Goal: Information Seeking & Learning: Compare options

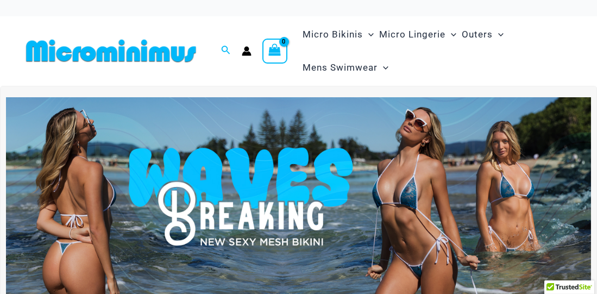
click at [225, 155] on img at bounding box center [298, 196] width 585 height 199
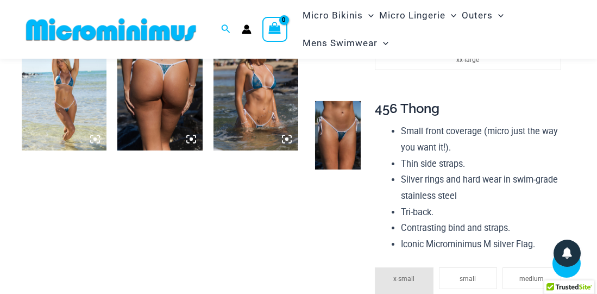
scroll to position [738, 0]
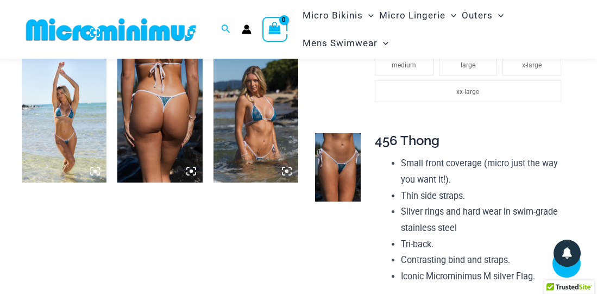
click at [239, 132] on img at bounding box center [255, 119] width 85 height 128
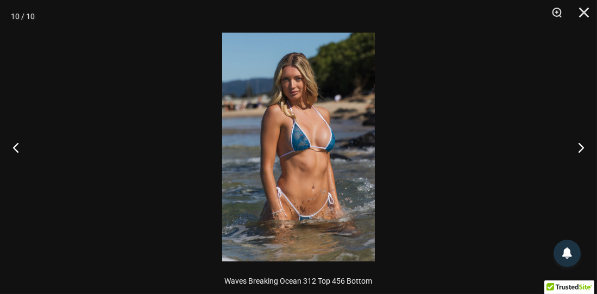
click at [322, 113] on img at bounding box center [298, 147] width 153 height 229
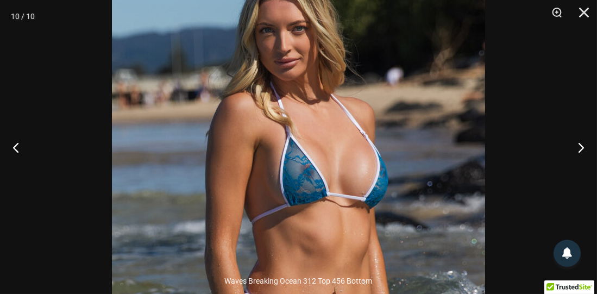
click at [322, 113] on img at bounding box center [298, 195] width 373 height 559
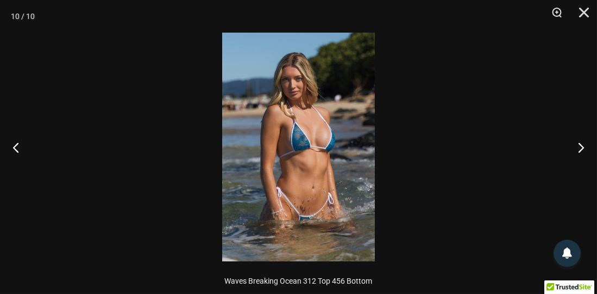
click at [321, 113] on img at bounding box center [298, 147] width 153 height 229
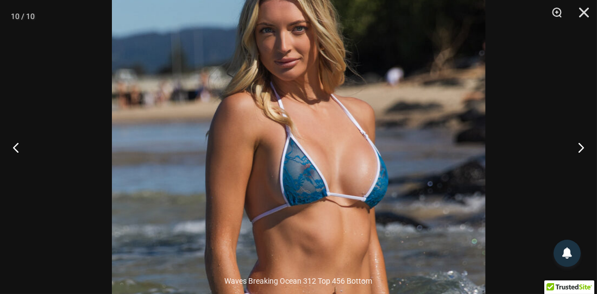
click at [321, 113] on img at bounding box center [298, 195] width 373 height 559
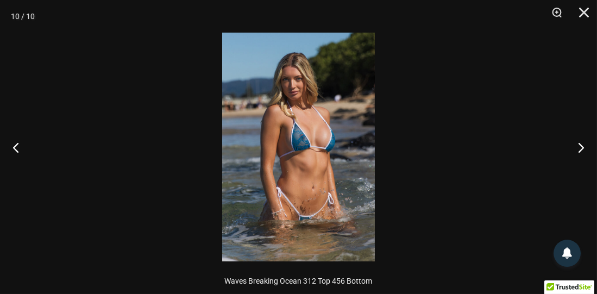
click at [321, 113] on img at bounding box center [298, 147] width 153 height 229
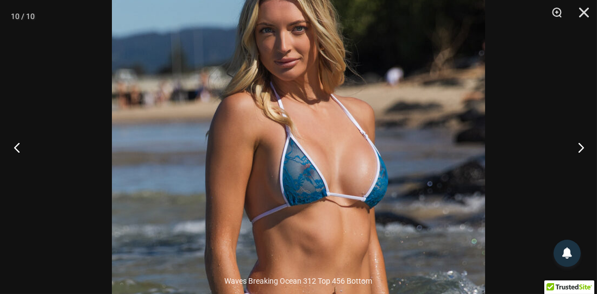
click at [18, 142] on button "Previous" at bounding box center [20, 147] width 41 height 54
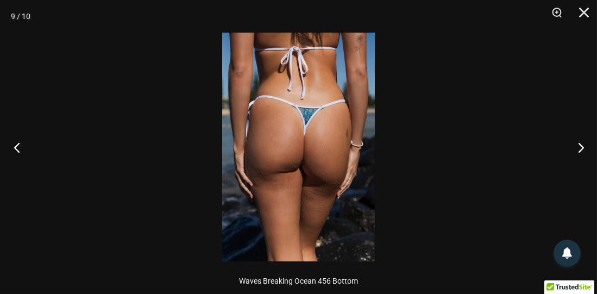
click at [18, 142] on button "Previous" at bounding box center [20, 147] width 41 height 54
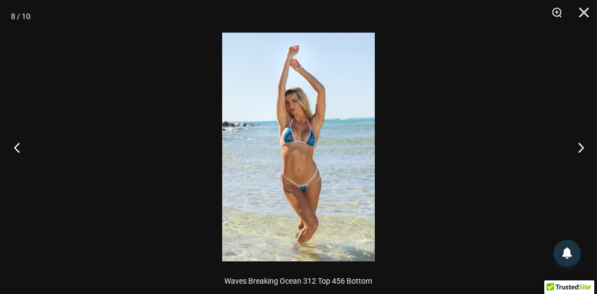
click at [18, 142] on button "Previous" at bounding box center [20, 147] width 41 height 54
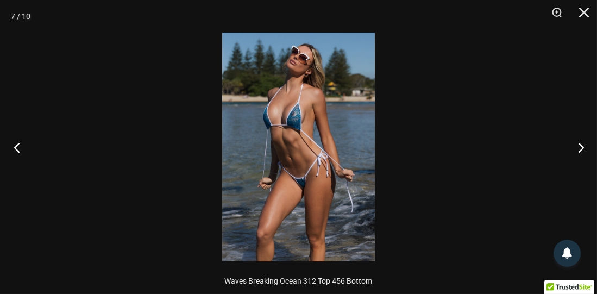
click at [18, 142] on button "Previous" at bounding box center [20, 147] width 41 height 54
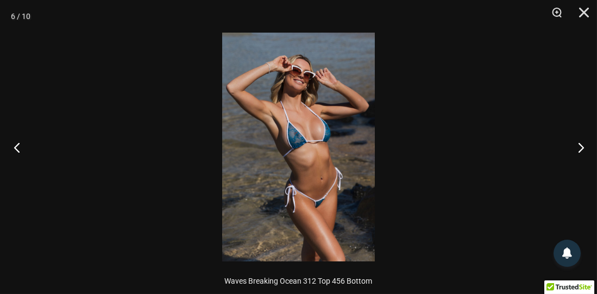
click at [18, 142] on button "Previous" at bounding box center [20, 147] width 41 height 54
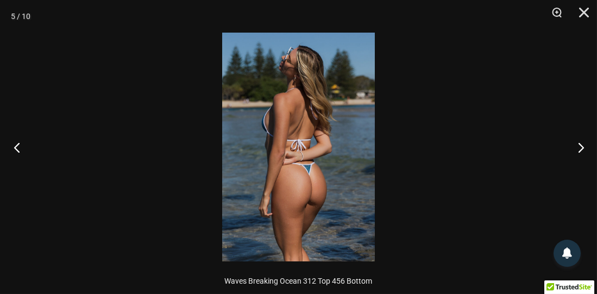
click at [18, 142] on button "Previous" at bounding box center [20, 147] width 41 height 54
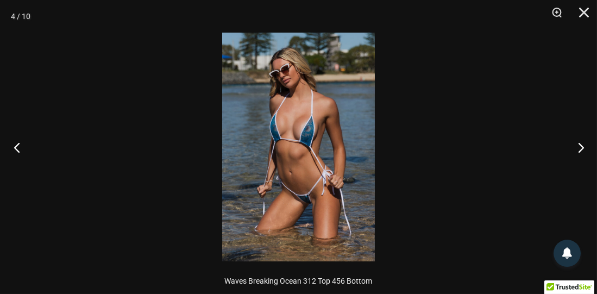
click at [18, 142] on button "Previous" at bounding box center [20, 147] width 41 height 54
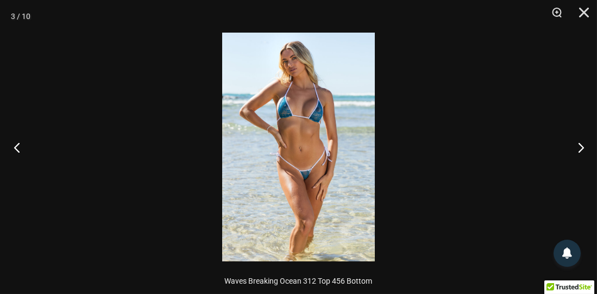
click at [18, 142] on button "Previous" at bounding box center [20, 147] width 41 height 54
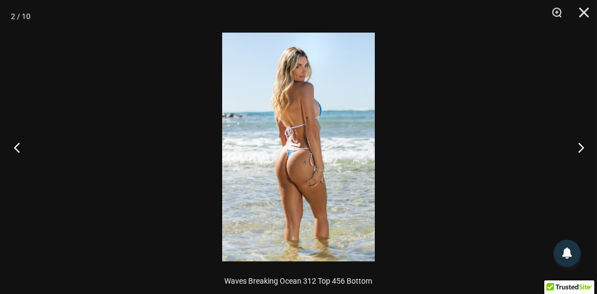
click at [18, 142] on button "Previous" at bounding box center [20, 147] width 41 height 54
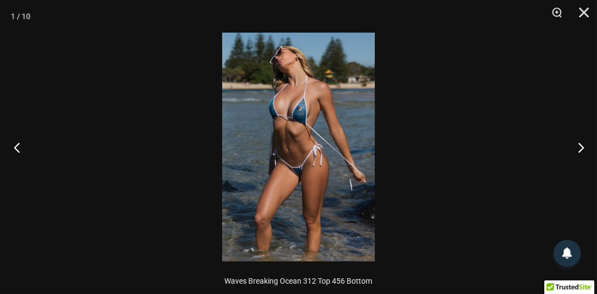
click at [18, 142] on button "Previous" at bounding box center [20, 147] width 41 height 54
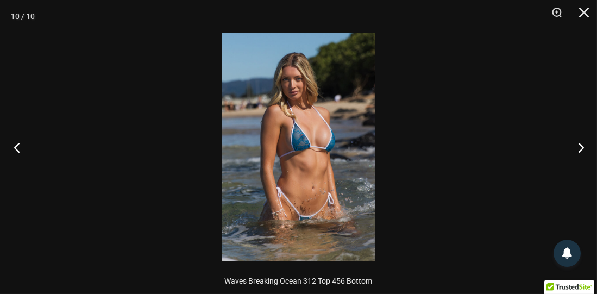
click at [18, 142] on button "Previous" at bounding box center [20, 147] width 41 height 54
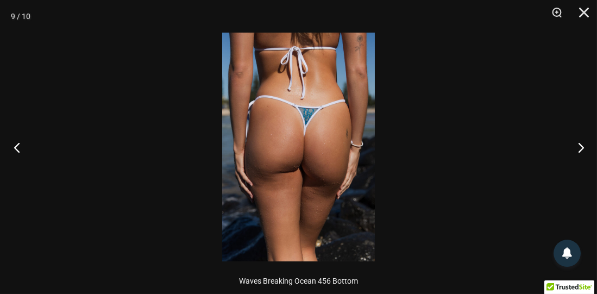
click at [18, 142] on button "Previous" at bounding box center [20, 147] width 41 height 54
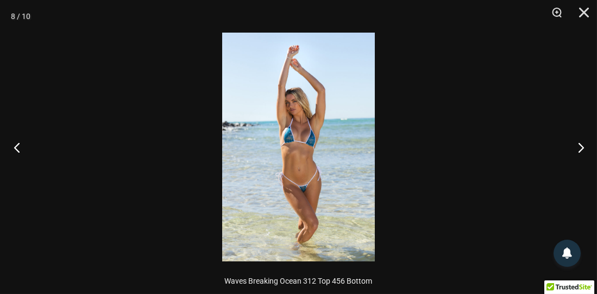
click at [18, 142] on button "Previous" at bounding box center [20, 147] width 41 height 54
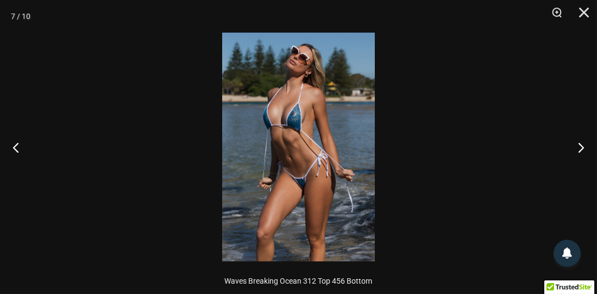
click at [306, 126] on img at bounding box center [298, 147] width 153 height 229
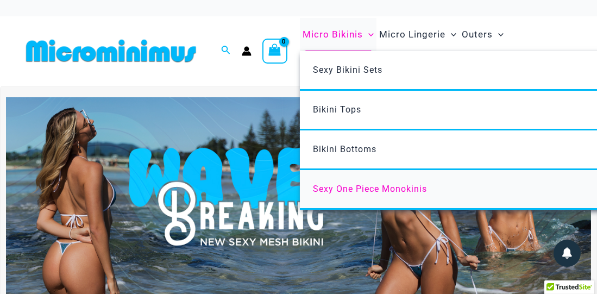
click at [350, 186] on span "Sexy One Piece Monokinis" at bounding box center [370, 188] width 114 height 10
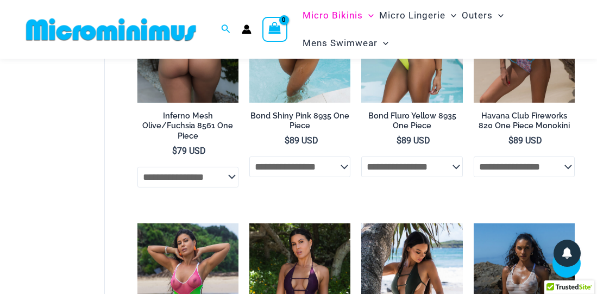
scroll to position [825, 0]
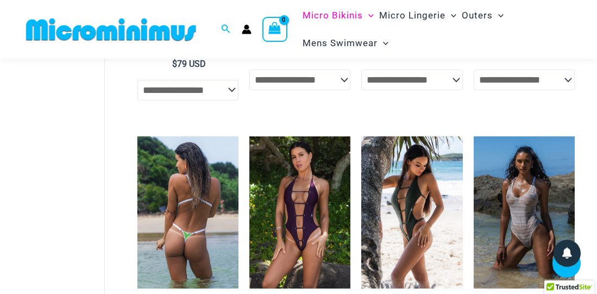
click at [190, 147] on img at bounding box center [187, 211] width 101 height 151
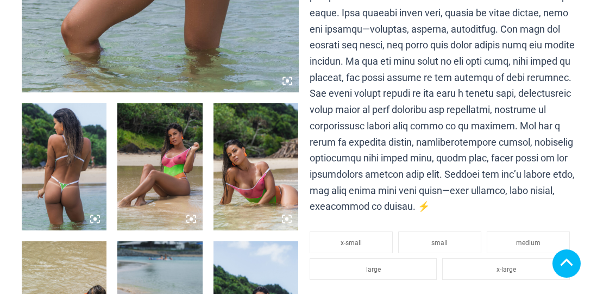
scroll to position [434, 0]
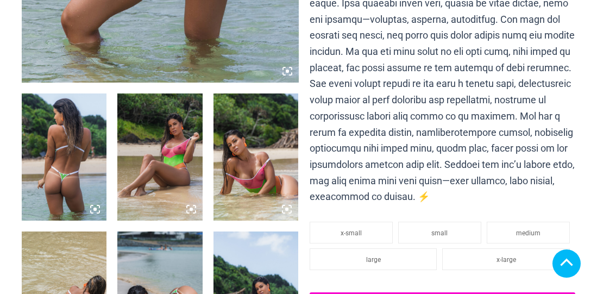
click at [93, 121] on img at bounding box center [64, 157] width 85 height 128
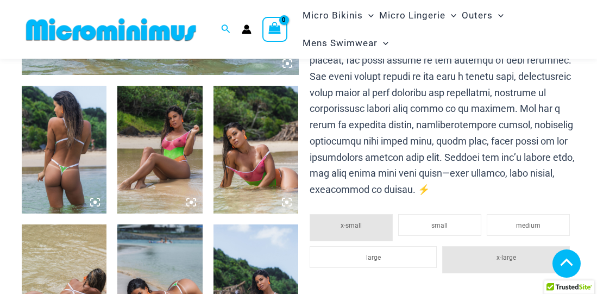
scroll to position [423, 0]
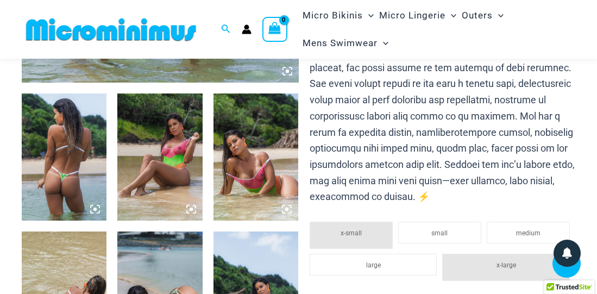
click at [85, 117] on img at bounding box center [64, 157] width 85 height 128
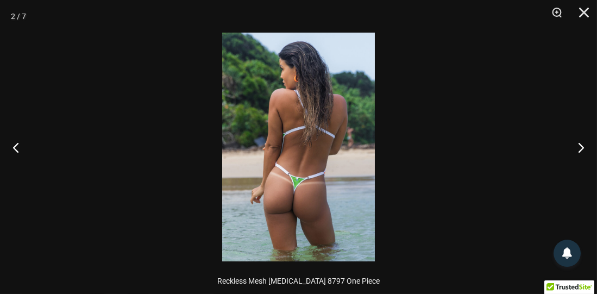
click at [85, 117] on div at bounding box center [298, 147] width 597 height 294
click at [582, 151] on button "Next" at bounding box center [576, 147] width 41 height 54
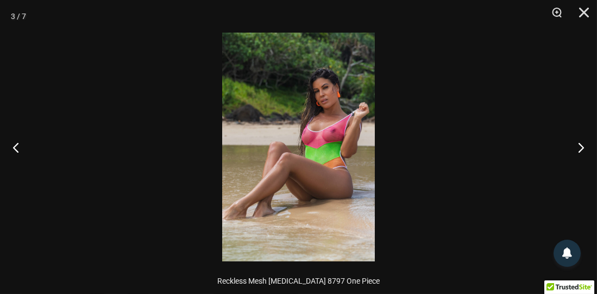
click at [323, 114] on img at bounding box center [298, 147] width 153 height 229
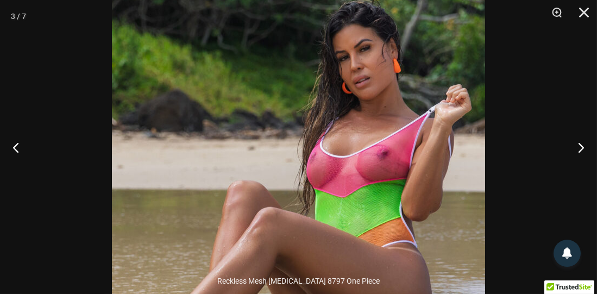
click at [323, 114] on img at bounding box center [298, 193] width 373 height 559
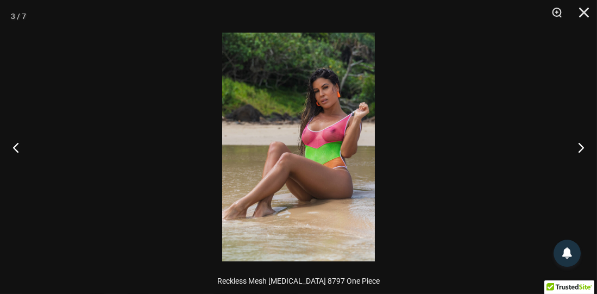
click at [323, 114] on img at bounding box center [298, 147] width 153 height 229
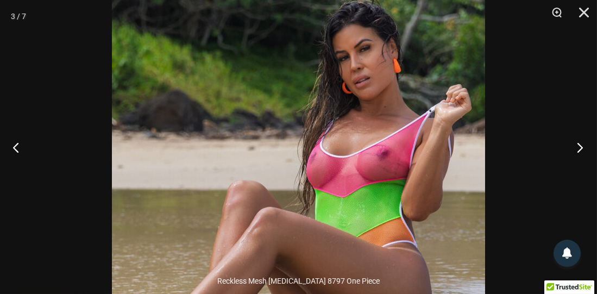
click at [571, 147] on button "Next" at bounding box center [576, 147] width 41 height 54
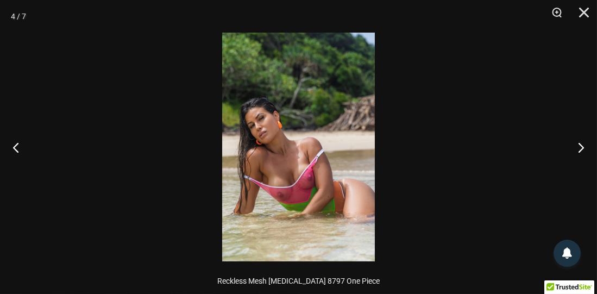
click at [318, 107] on img at bounding box center [298, 147] width 153 height 229
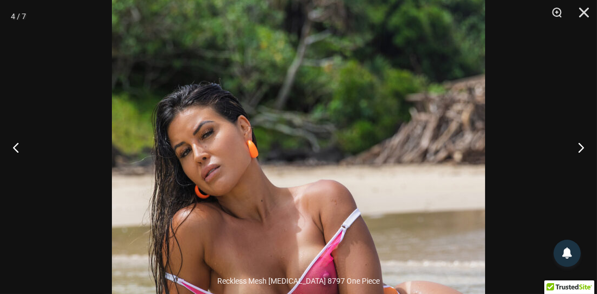
click at [318, 107] on img at bounding box center [298, 203] width 373 height 559
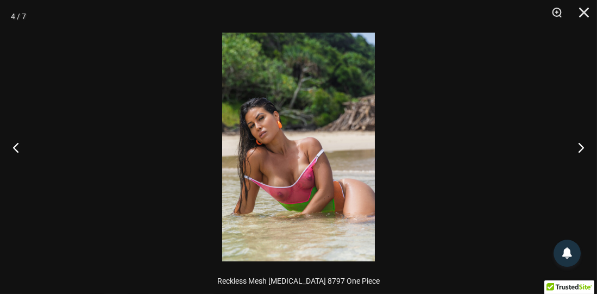
click at [318, 107] on img at bounding box center [298, 147] width 153 height 229
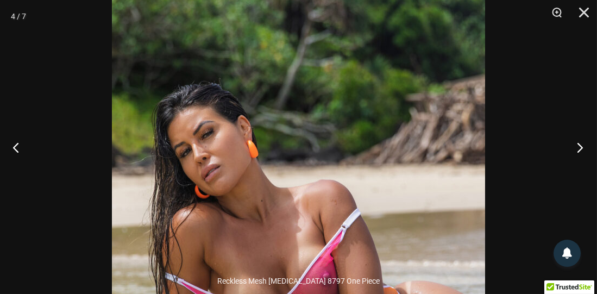
click at [574, 145] on button "Next" at bounding box center [576, 147] width 41 height 54
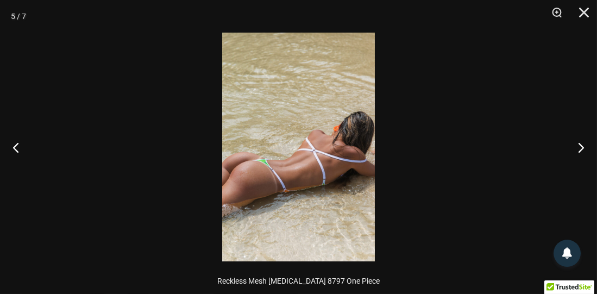
click at [312, 136] on img at bounding box center [298, 147] width 153 height 229
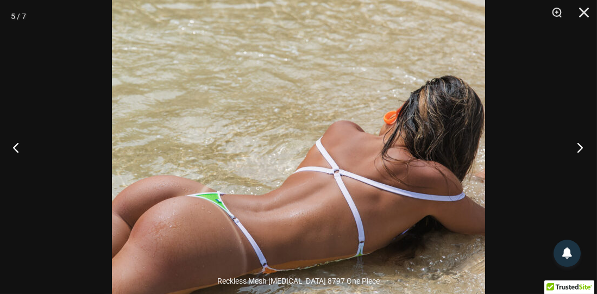
click at [572, 141] on button "Next" at bounding box center [576, 147] width 41 height 54
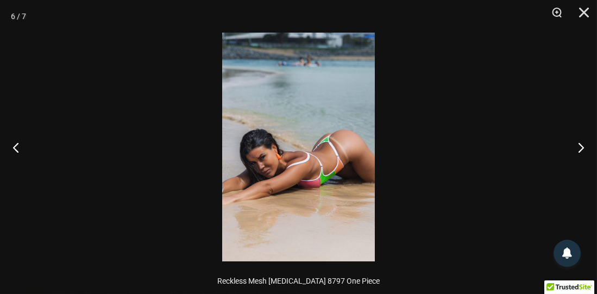
click at [332, 86] on img at bounding box center [298, 147] width 153 height 229
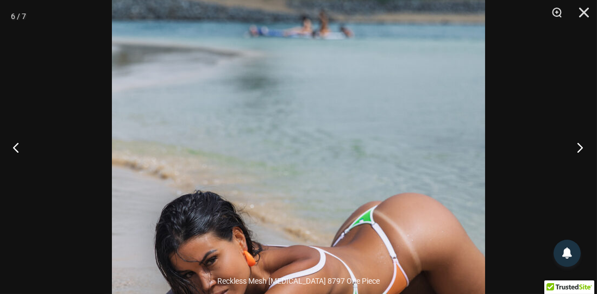
click at [585, 154] on button "Next" at bounding box center [576, 147] width 41 height 54
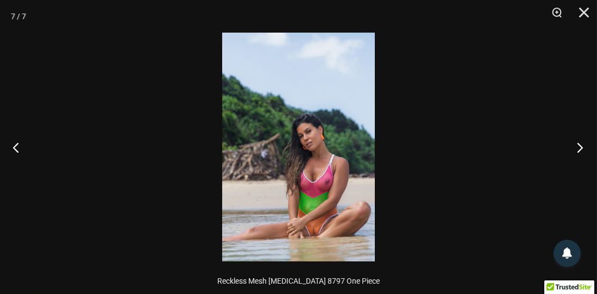
click at [585, 153] on button "Next" at bounding box center [576, 147] width 41 height 54
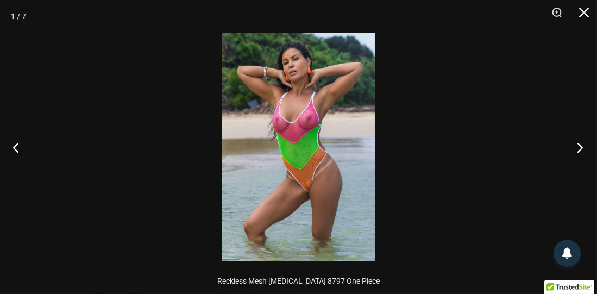
click at [583, 152] on button "Next" at bounding box center [576, 147] width 41 height 54
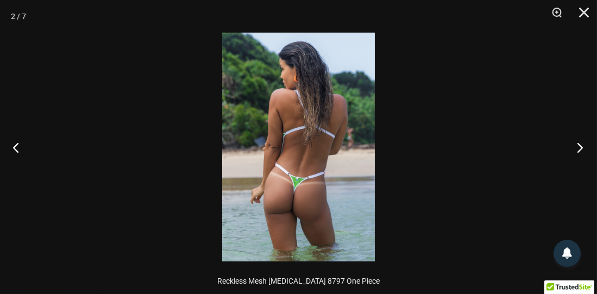
click at [582, 151] on button "Next" at bounding box center [576, 147] width 41 height 54
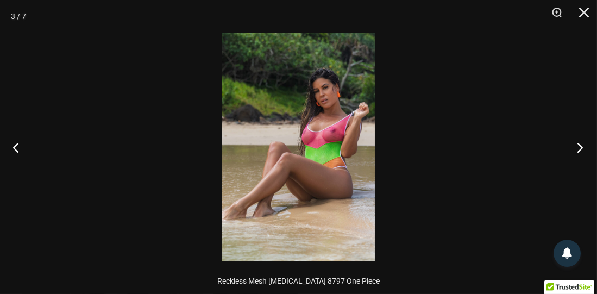
click at [582, 151] on button "Next" at bounding box center [576, 147] width 41 height 54
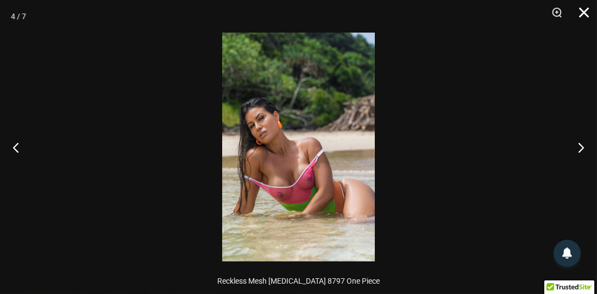
click at [582, 11] on button "Close" at bounding box center [579, 16] width 27 height 33
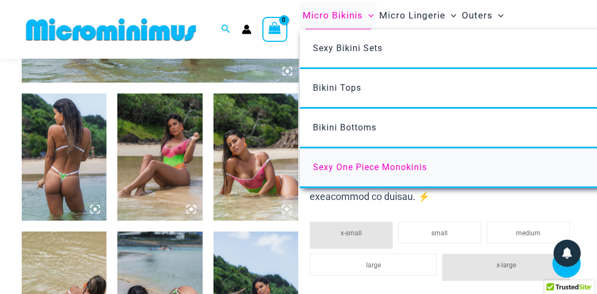
click at [364, 170] on span "Sexy One Piece Monokinis" at bounding box center [370, 167] width 114 height 10
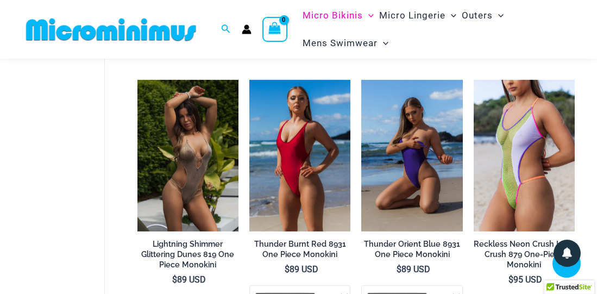
scroll to position [1424, 0]
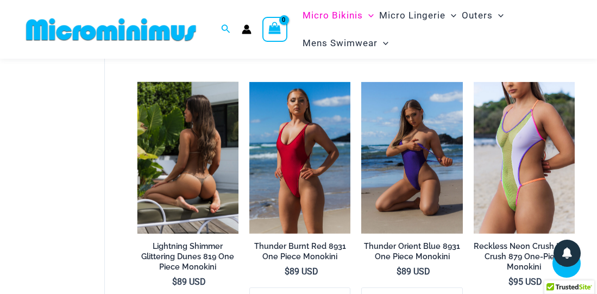
click at [205, 82] on img at bounding box center [187, 157] width 101 height 151
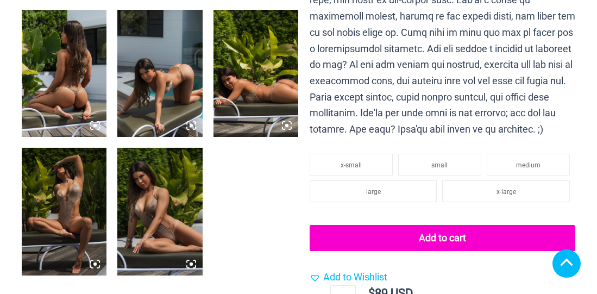
scroll to position [521, 0]
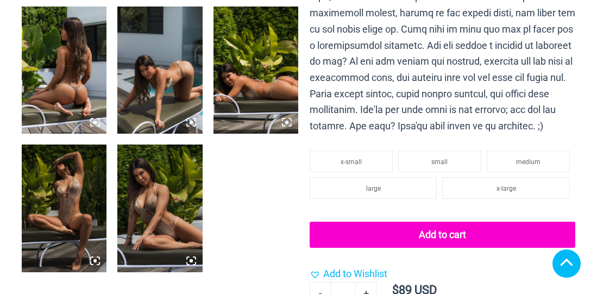
click at [86, 49] on img at bounding box center [64, 71] width 85 height 128
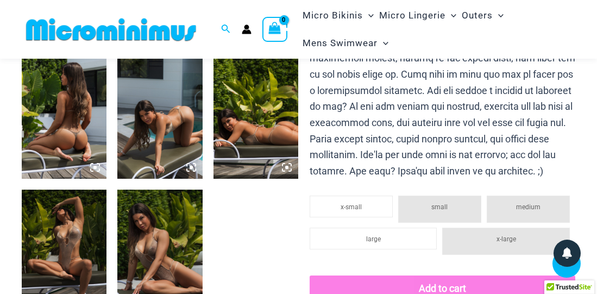
scroll to position [478, 0]
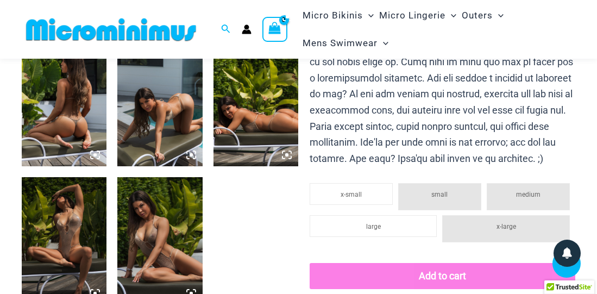
click at [62, 92] on img at bounding box center [64, 103] width 85 height 128
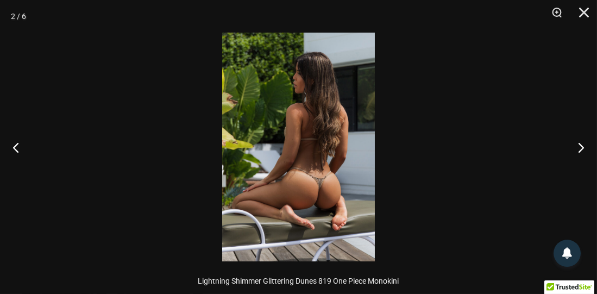
click at [62, 92] on div at bounding box center [298, 147] width 597 height 294
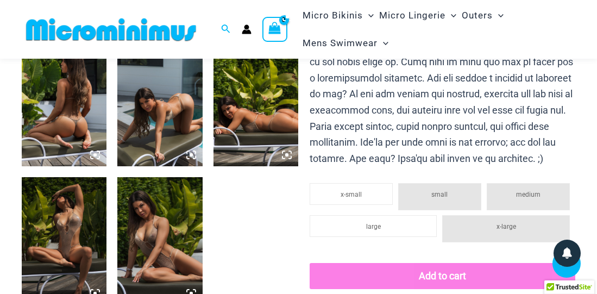
click at [62, 92] on img at bounding box center [64, 103] width 85 height 128
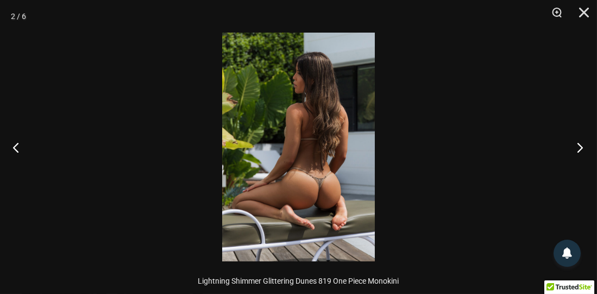
click at [570, 144] on button "Next" at bounding box center [576, 147] width 41 height 54
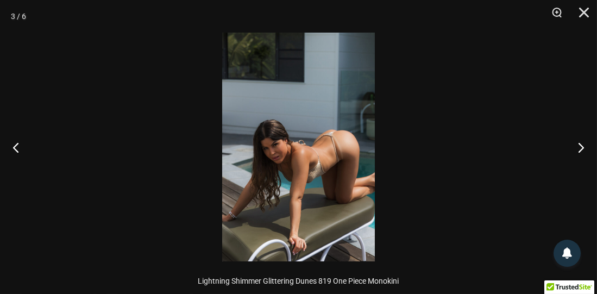
click at [290, 94] on img at bounding box center [298, 147] width 153 height 229
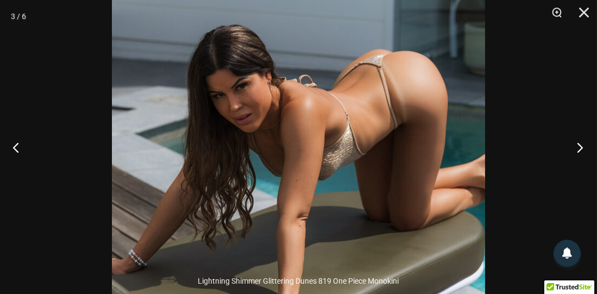
click at [577, 147] on button "Next" at bounding box center [576, 147] width 41 height 54
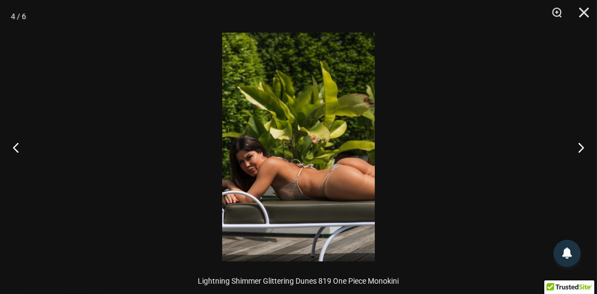
click at [324, 88] on img at bounding box center [298, 147] width 153 height 229
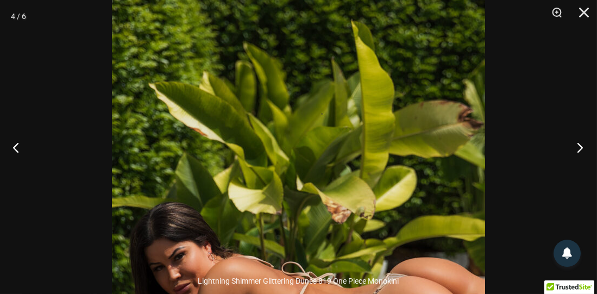
click at [575, 150] on button "Next" at bounding box center [576, 147] width 41 height 54
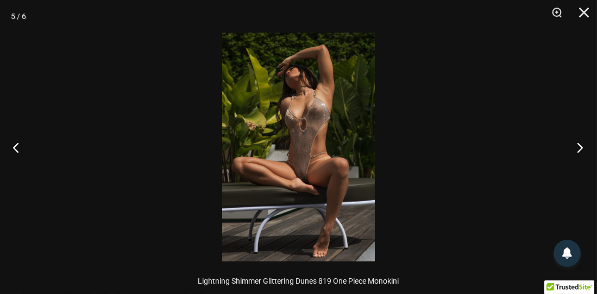
click at [575, 150] on button "Next" at bounding box center [576, 147] width 41 height 54
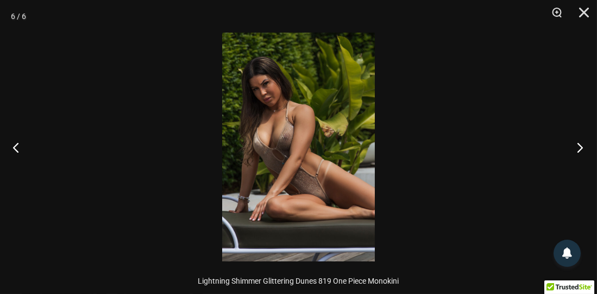
click at [575, 149] on button "Next" at bounding box center [576, 147] width 41 height 54
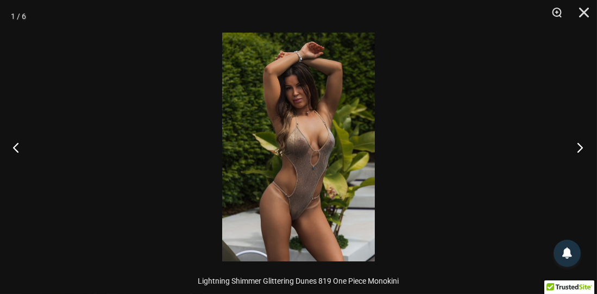
click at [575, 149] on button "Next" at bounding box center [576, 147] width 41 height 54
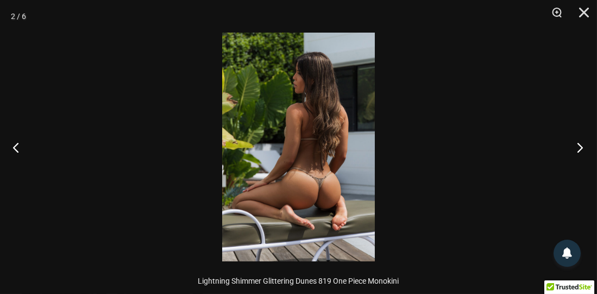
click at [575, 149] on button "Next" at bounding box center [576, 147] width 41 height 54
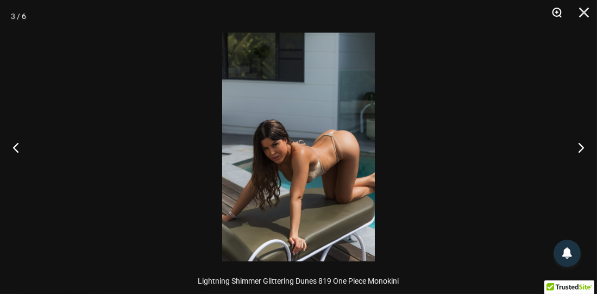
click at [559, 12] on button "Zoom" at bounding box center [552, 16] width 27 height 33
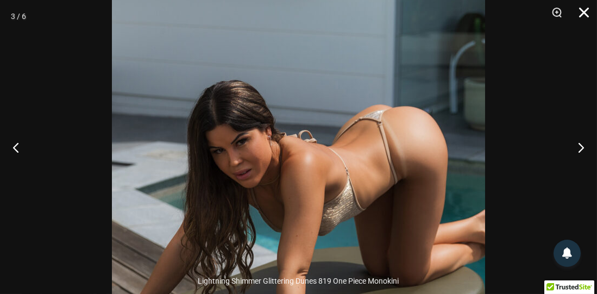
click at [585, 11] on button "Close" at bounding box center [579, 16] width 27 height 33
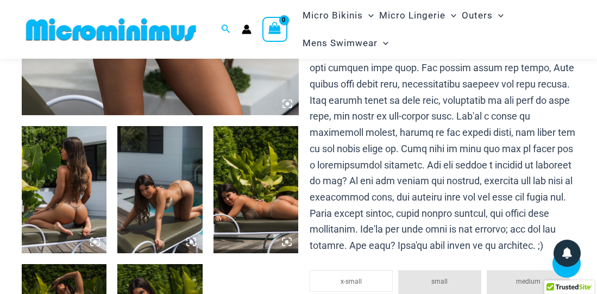
scroll to position [347, 0]
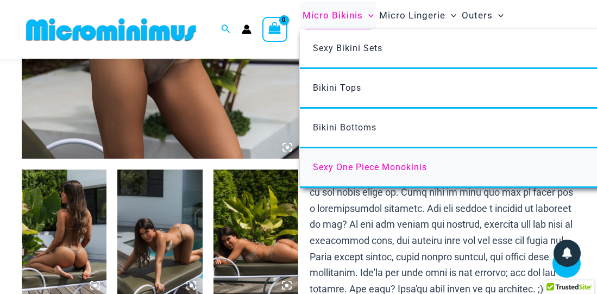
click at [350, 168] on span "Sexy One Piece Monokinis" at bounding box center [370, 167] width 114 height 10
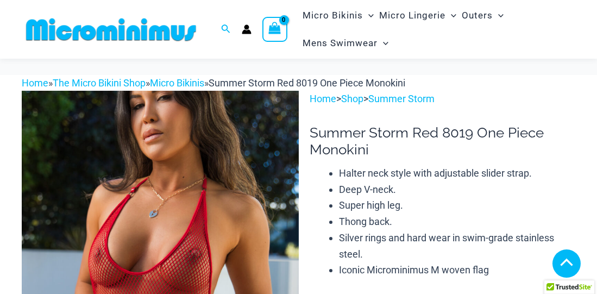
click at [239, 91] on img at bounding box center [160, 298] width 277 height 415
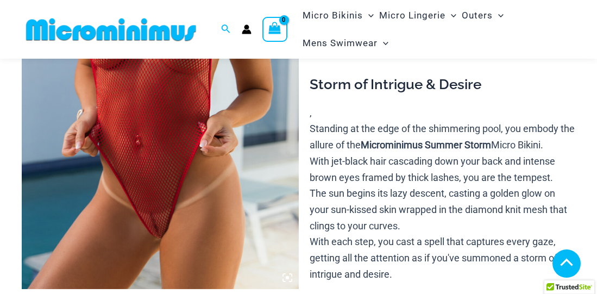
scroll to position [304, 0]
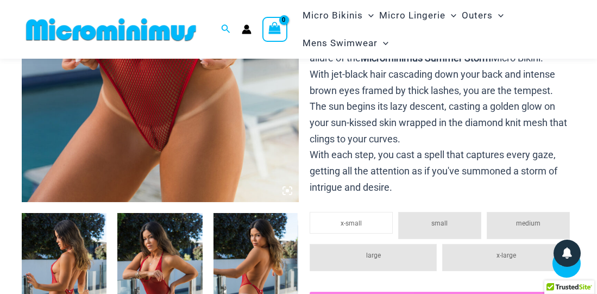
click at [62, 223] on img at bounding box center [64, 277] width 85 height 128
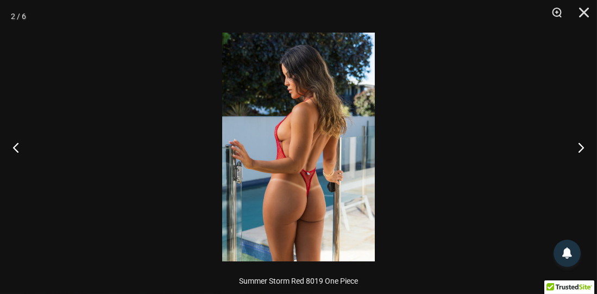
click at [62, 223] on div at bounding box center [298, 147] width 597 height 294
click at [23, 144] on button "Previous" at bounding box center [20, 147] width 41 height 54
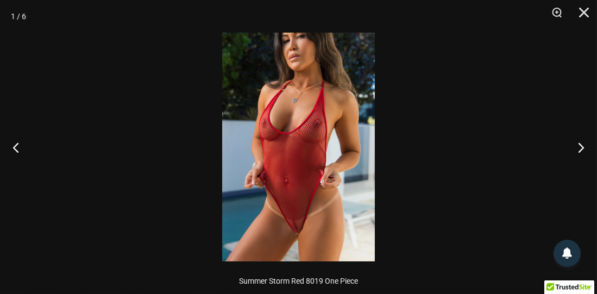
click at [301, 138] on img at bounding box center [298, 147] width 153 height 229
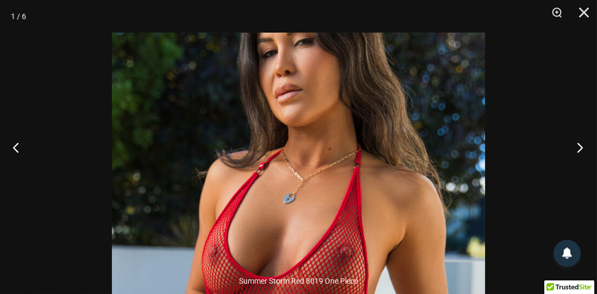
click at [588, 148] on button "Next" at bounding box center [576, 147] width 41 height 54
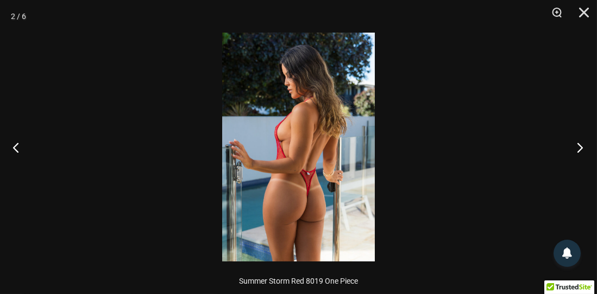
click at [585, 146] on button "Next" at bounding box center [576, 147] width 41 height 54
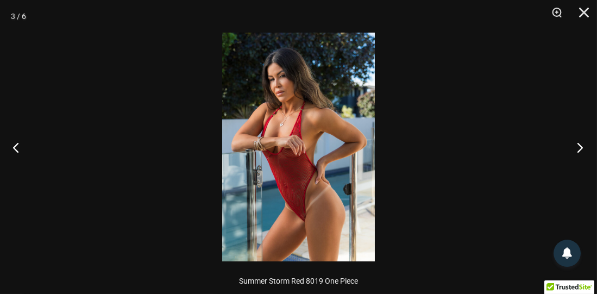
click at [585, 146] on button "Next" at bounding box center [576, 147] width 41 height 54
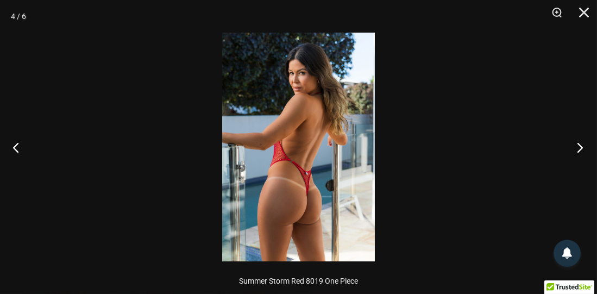
click at [585, 146] on button "Next" at bounding box center [576, 147] width 41 height 54
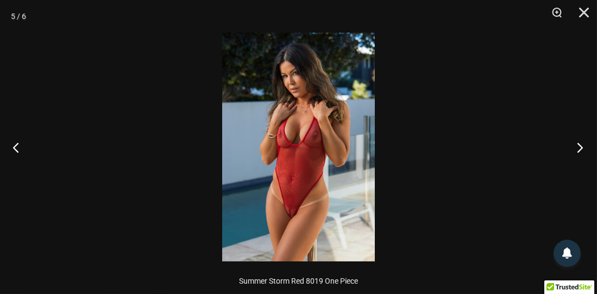
click at [584, 145] on button "Next" at bounding box center [576, 147] width 41 height 54
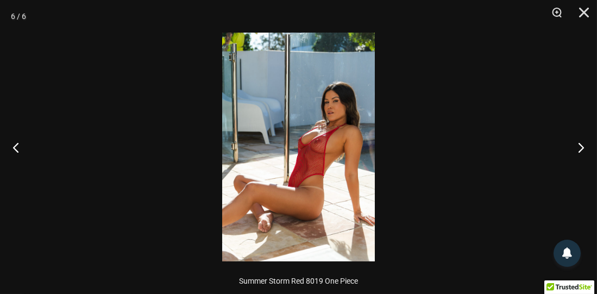
click at [325, 86] on img at bounding box center [298, 147] width 153 height 229
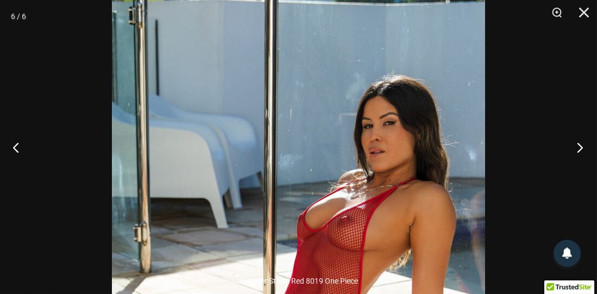
click at [575, 144] on button "Next" at bounding box center [576, 147] width 41 height 54
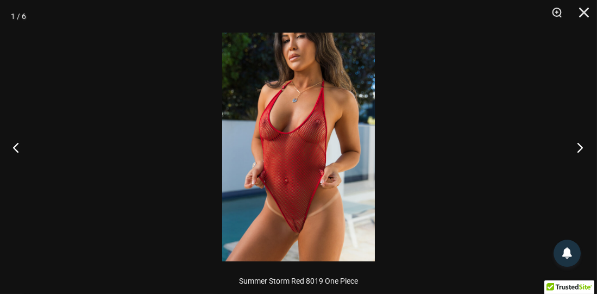
click at [575, 144] on button "Next" at bounding box center [576, 147] width 41 height 54
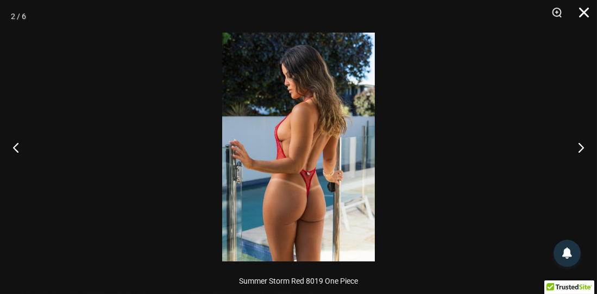
click at [584, 12] on button "Close" at bounding box center [579, 16] width 27 height 33
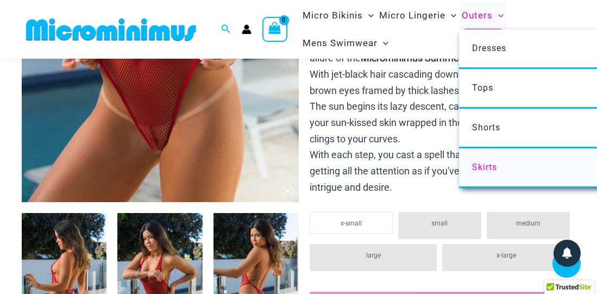
click at [491, 164] on span "Skirts" at bounding box center [484, 167] width 25 height 10
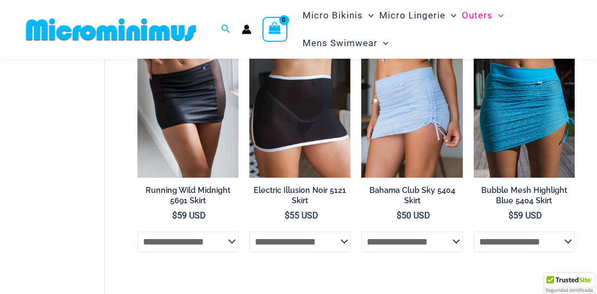
scroll to position [105, 0]
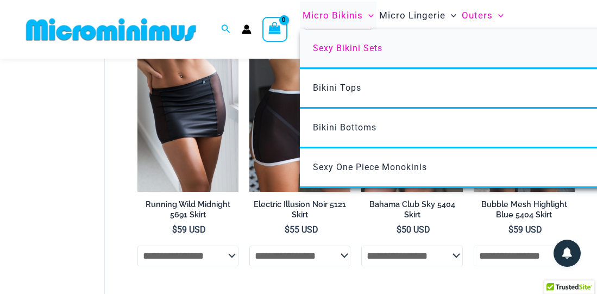
click at [341, 48] on span "Sexy Bikini Sets" at bounding box center [347, 48] width 69 height 10
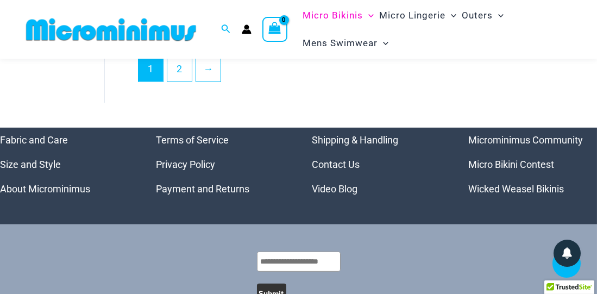
scroll to position [1988, 0]
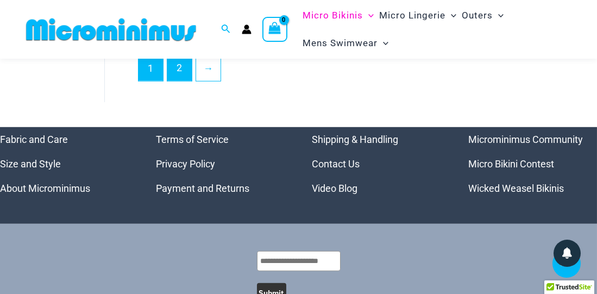
click at [185, 65] on link "2" at bounding box center [179, 68] width 24 height 26
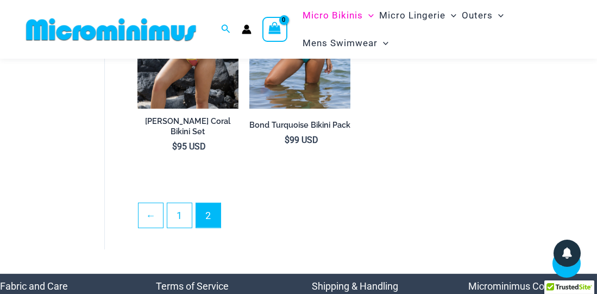
scroll to position [1607, 0]
